Goal: Task Accomplishment & Management: Use online tool/utility

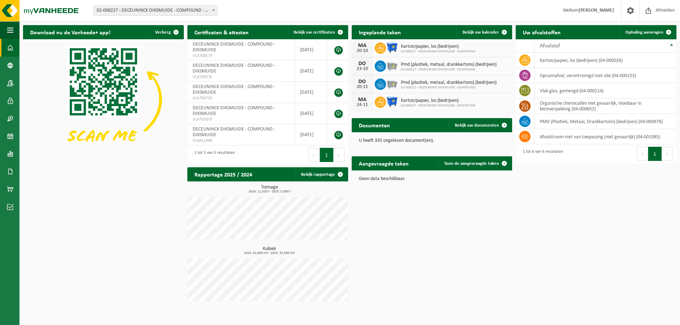
click at [168, 8] on span "02-008227 - DECEUNINCK DIKSMUIDE - COMPOUND - DIKSMUIDE" at bounding box center [155, 11] width 123 height 10
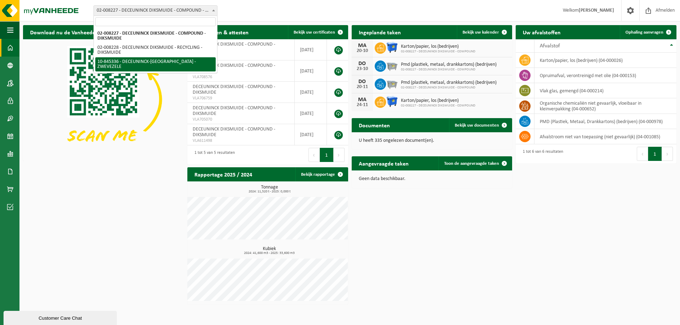
select select "93507"
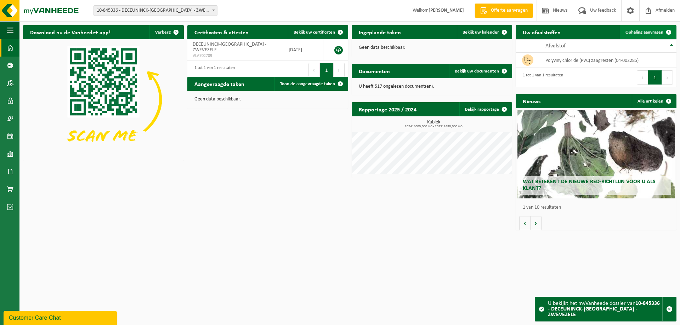
click at [641, 33] on span "Ophaling aanvragen" at bounding box center [644, 32] width 38 height 5
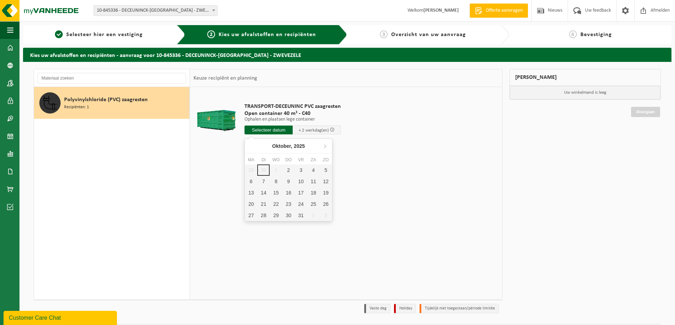
click at [260, 134] on input "text" at bounding box center [268, 130] width 48 height 9
click at [288, 172] on div "2" at bounding box center [288, 170] width 12 height 11
type input "Van 2025-10-02"
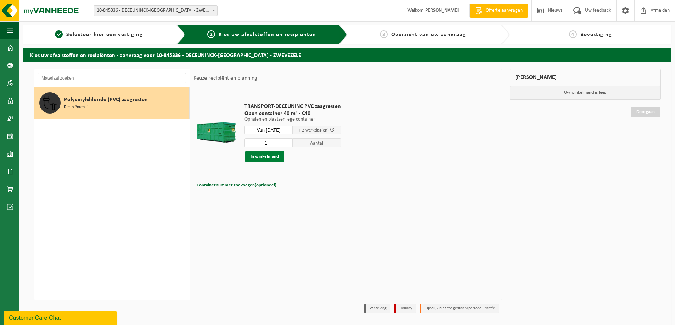
click at [276, 156] on button "In winkelmand" at bounding box center [264, 156] width 39 height 11
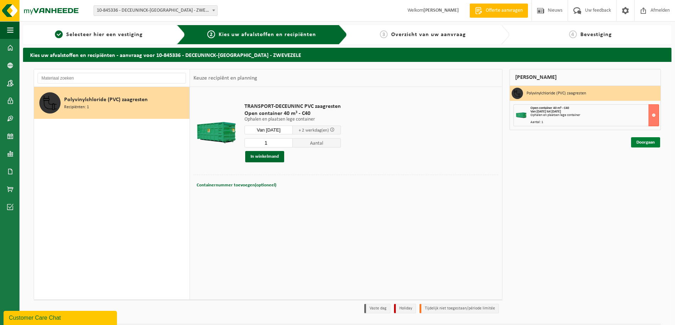
click at [637, 141] on link "Doorgaan" at bounding box center [645, 142] width 29 height 10
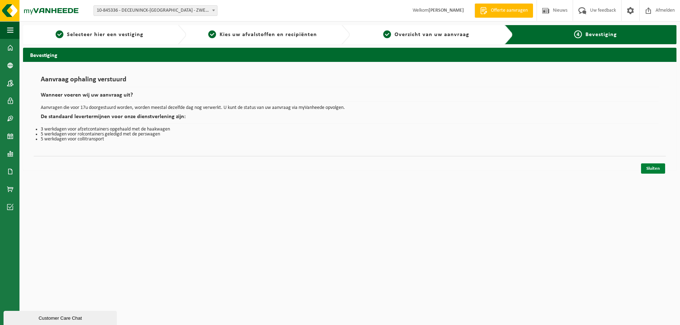
click at [651, 169] on link "Sluiten" at bounding box center [653, 169] width 24 height 10
